Goal: Check status: Check status

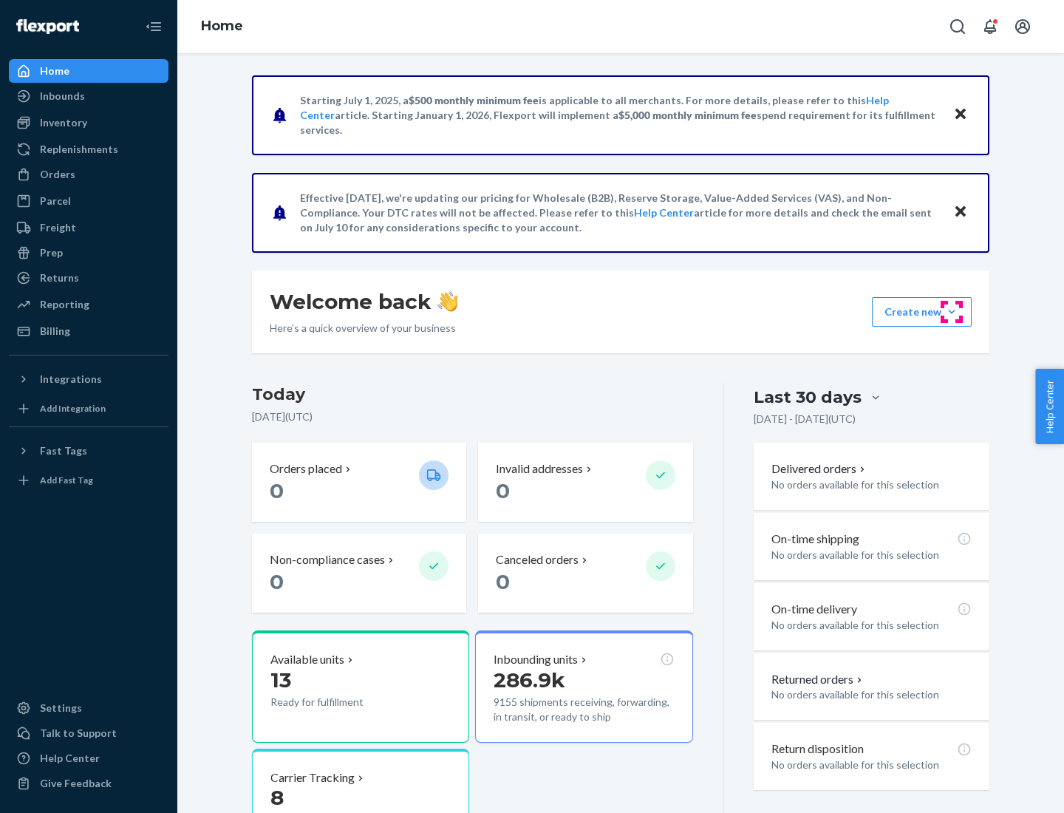
click at [951, 312] on button "Create new Create new inbound Create new order Create new product" at bounding box center [922, 312] width 100 height 30
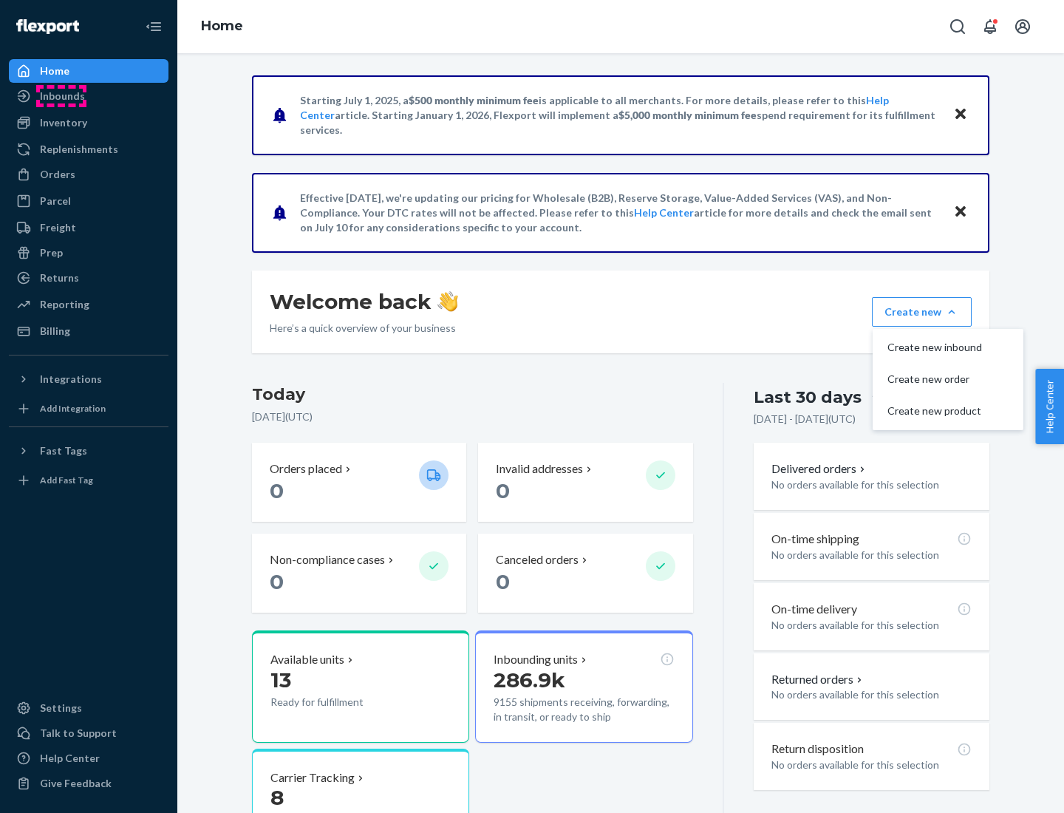
click at [61, 96] on div "Inbounds" at bounding box center [62, 96] width 45 height 15
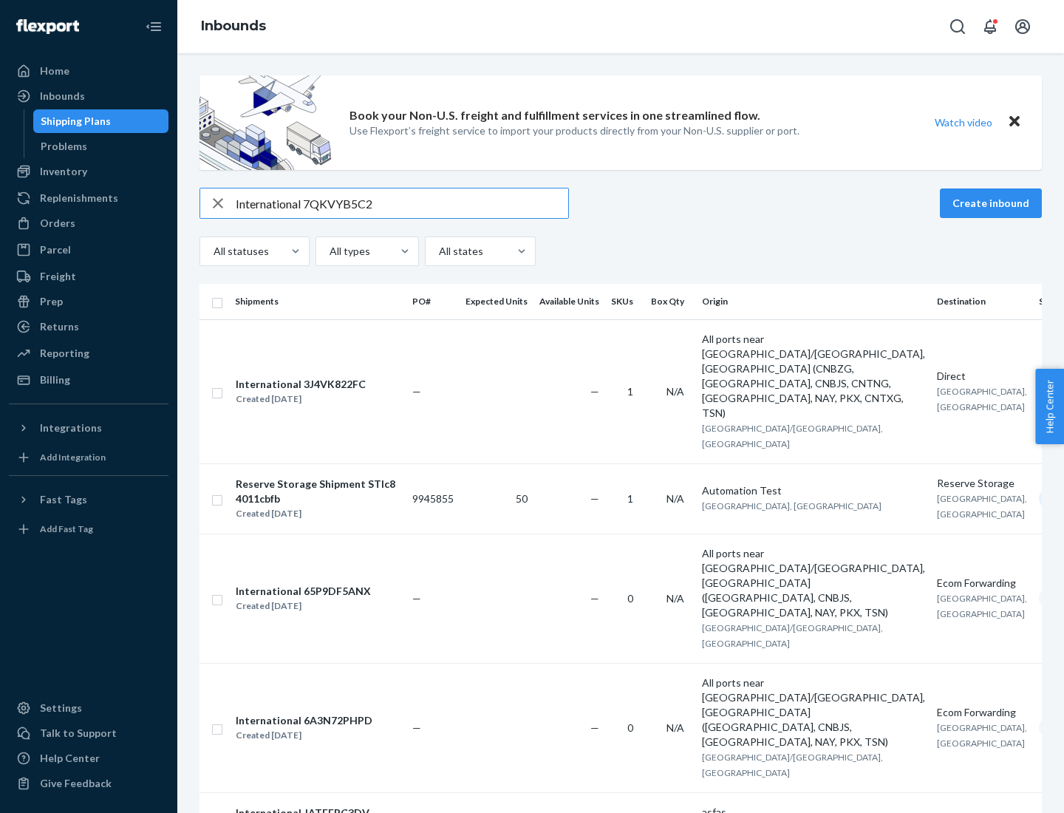
type input "International 7QKVYB5C29"
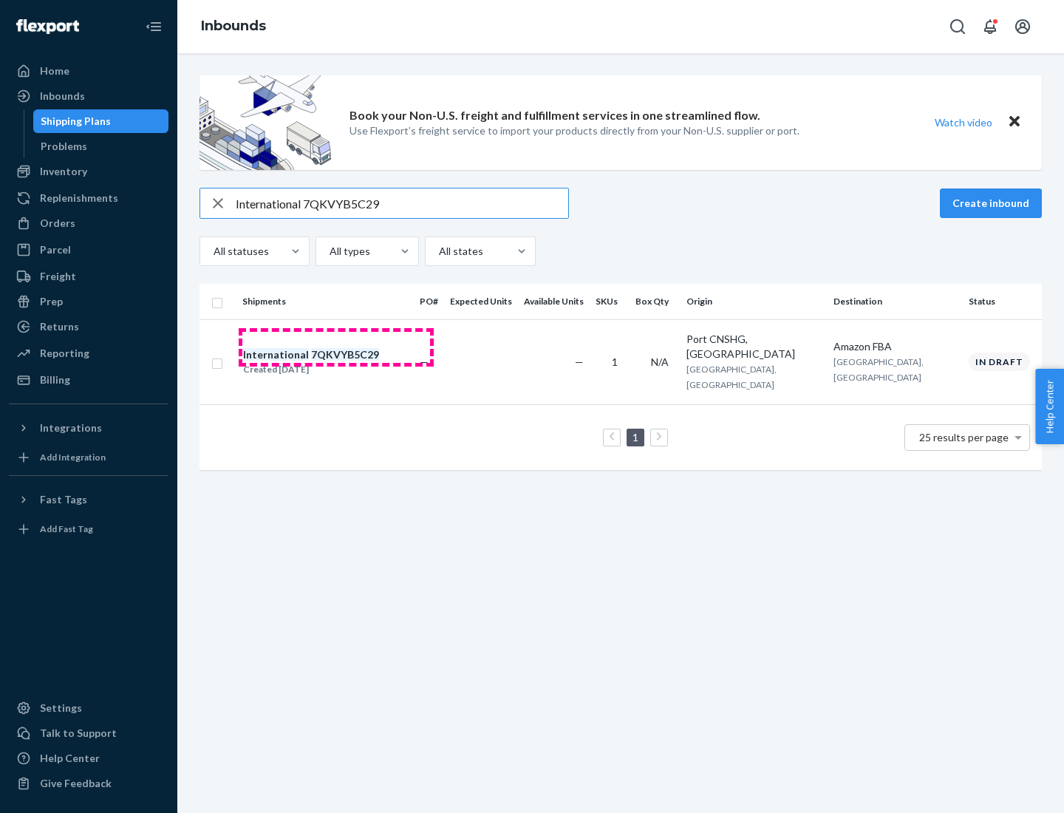
click at [336, 362] on div "Created [DATE]" at bounding box center [311, 369] width 136 height 15
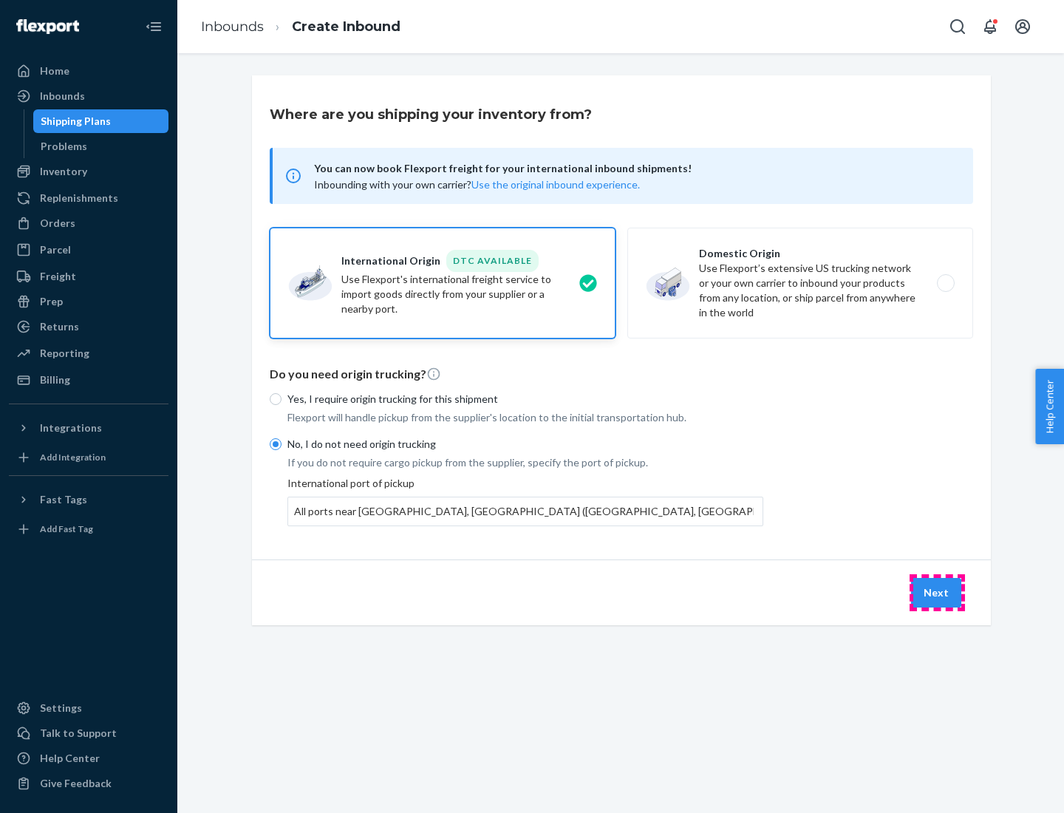
click at [937, 592] on button "Next" at bounding box center [936, 593] width 50 height 30
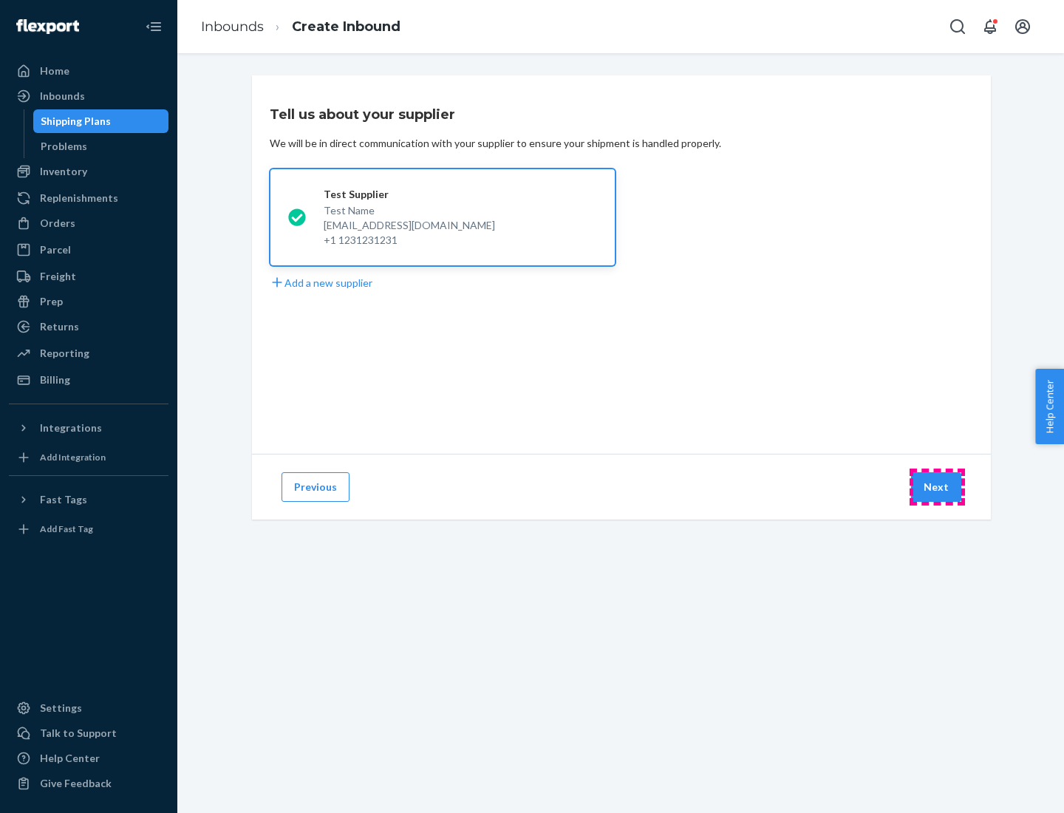
click at [937, 487] on button "Next" at bounding box center [936, 487] width 50 height 30
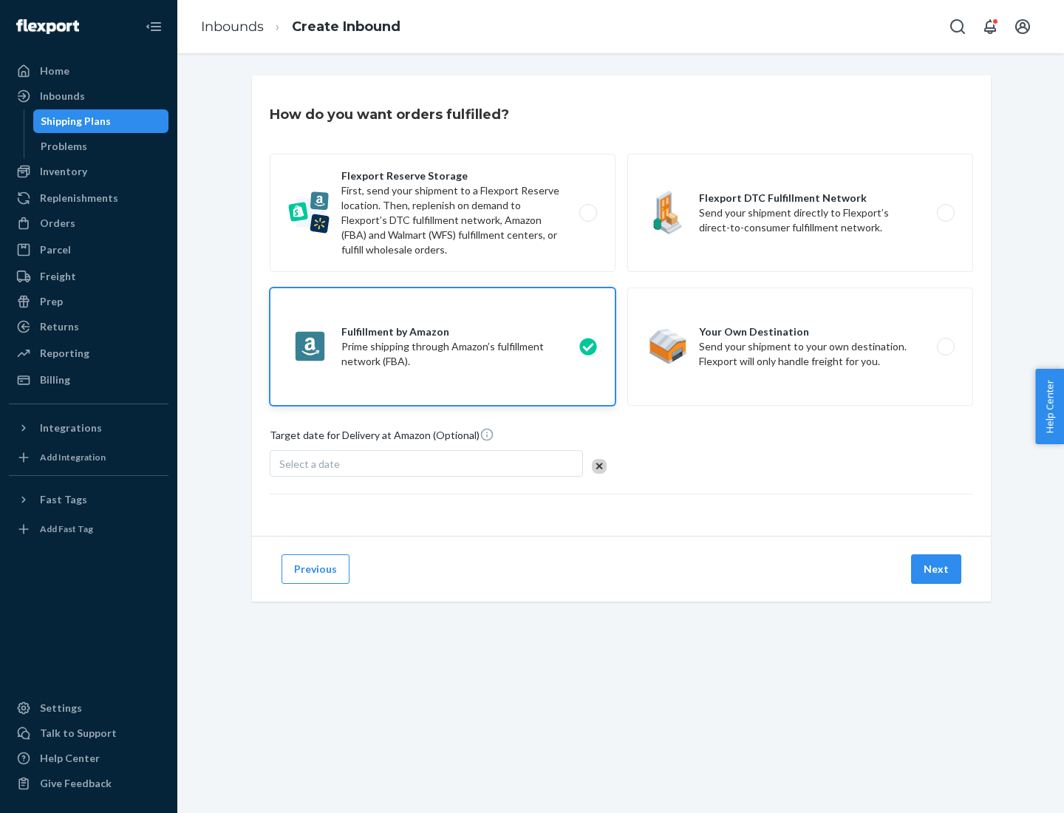
click at [937, 569] on button "Next" at bounding box center [936, 569] width 50 height 30
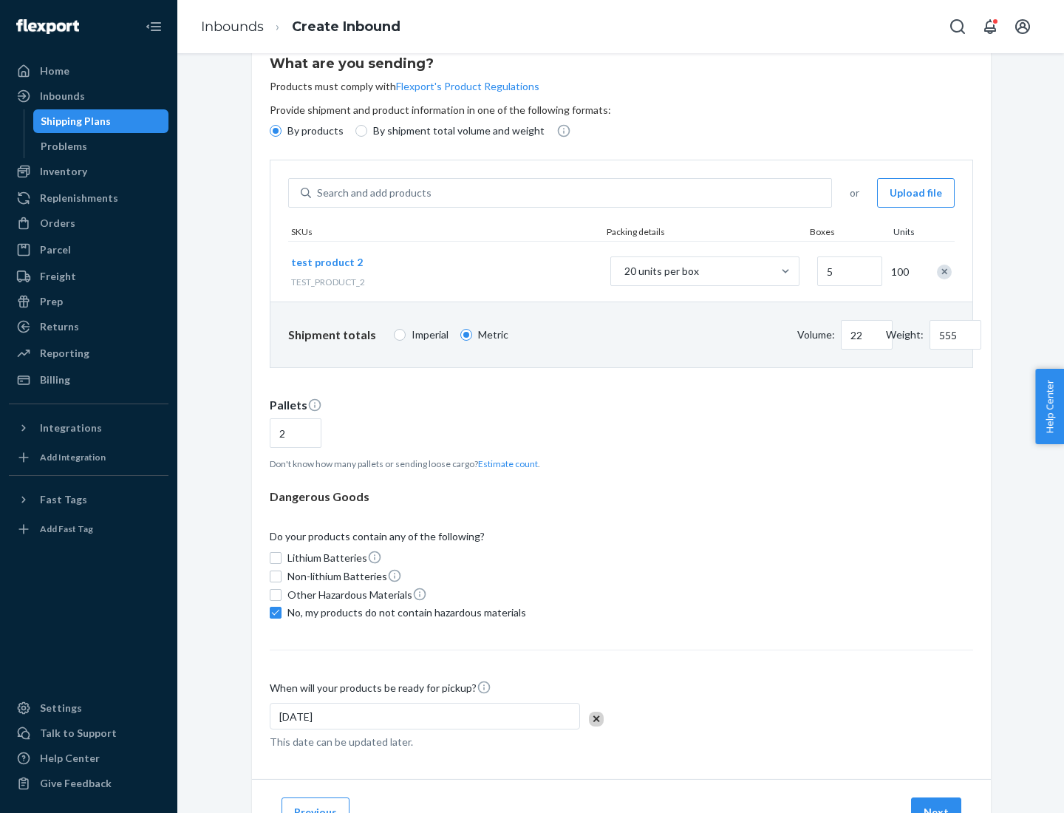
scroll to position [118, 0]
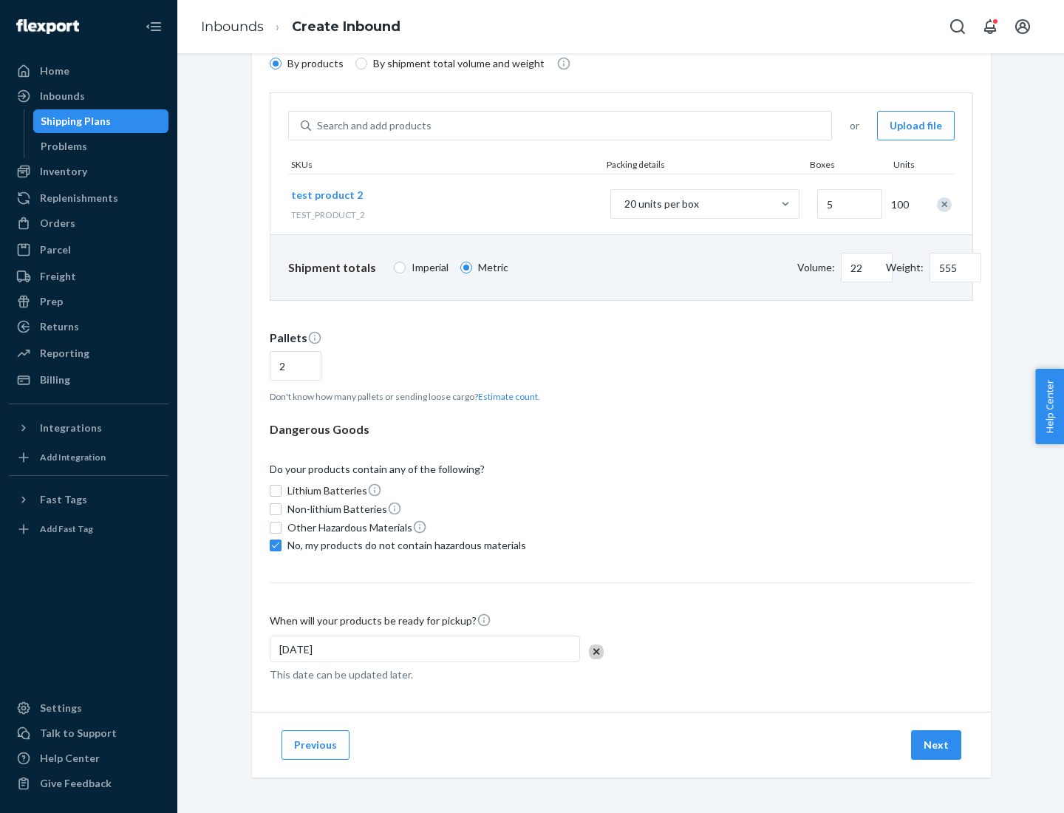
click at [937, 745] on button "Next" at bounding box center [936, 745] width 50 height 30
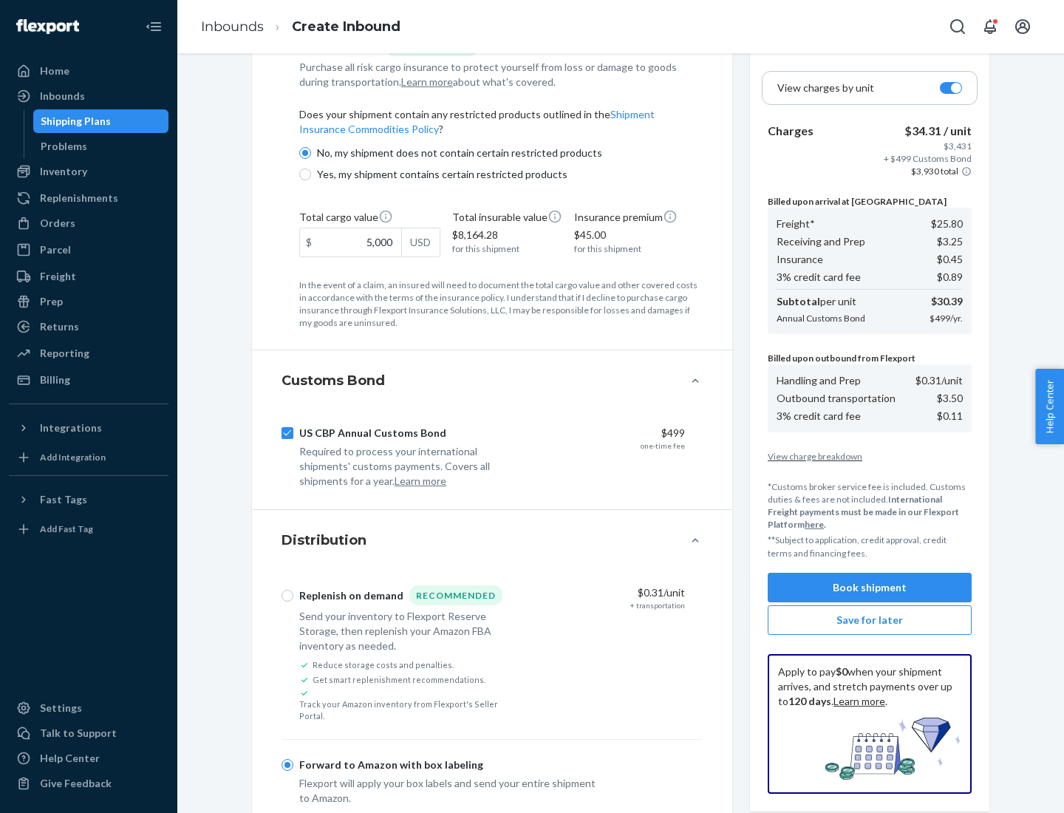
scroll to position [979, 0]
